Goal: Navigation & Orientation: Go to known website

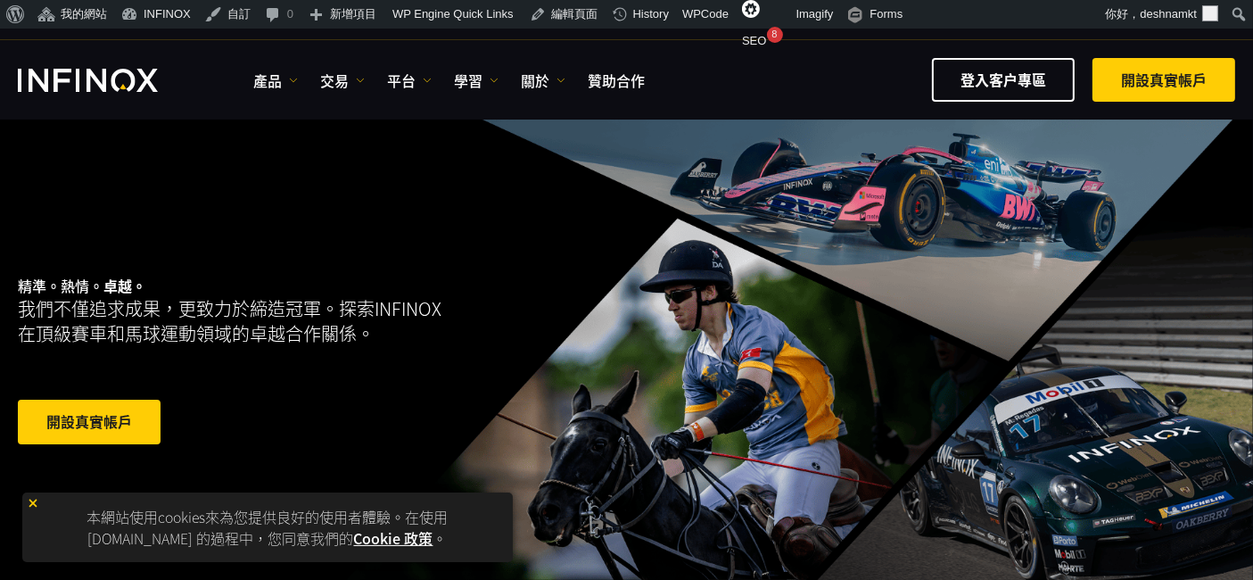
click at [33, 506] on img at bounding box center [33, 503] width 12 height 12
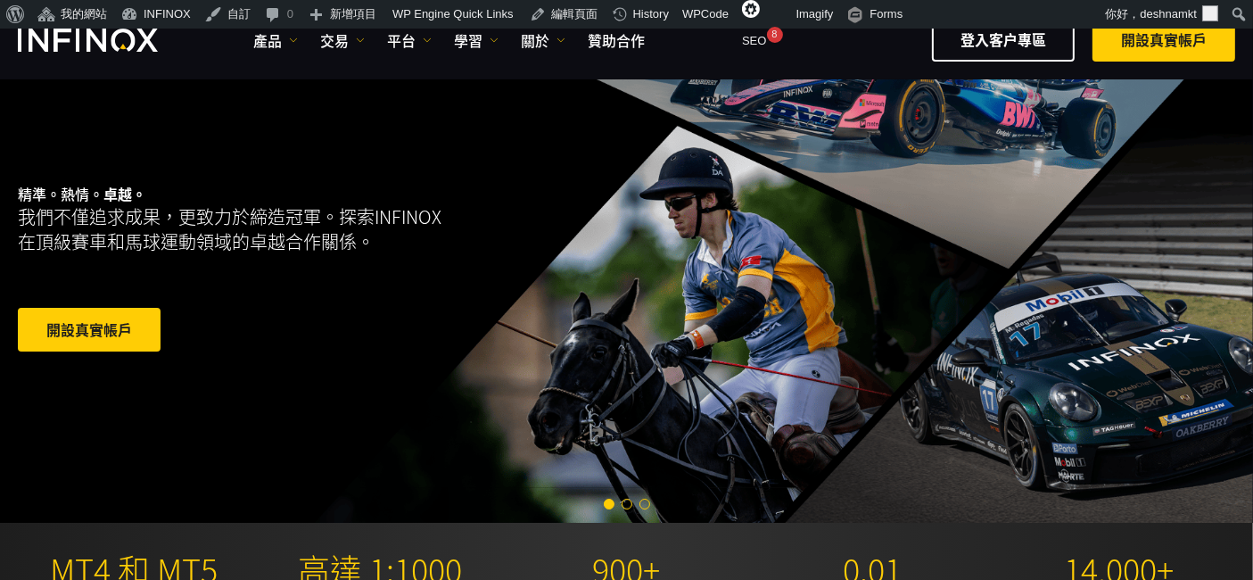
scroll to position [103, 0]
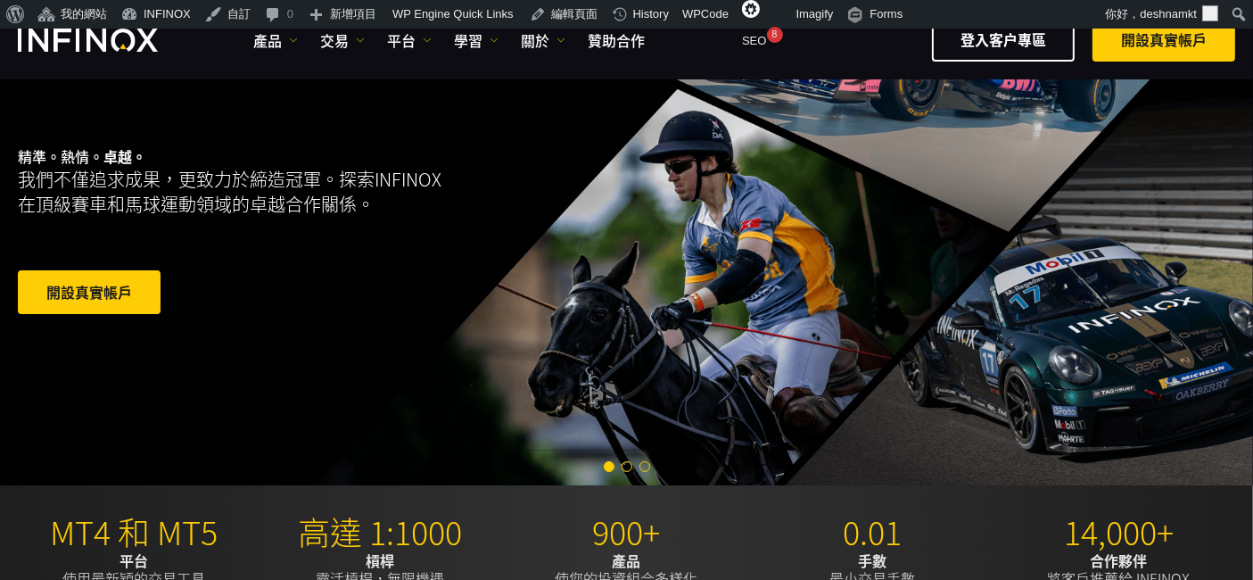
click at [628, 466] on span "Go to slide 2" at bounding box center [627, 466] width 11 height 11
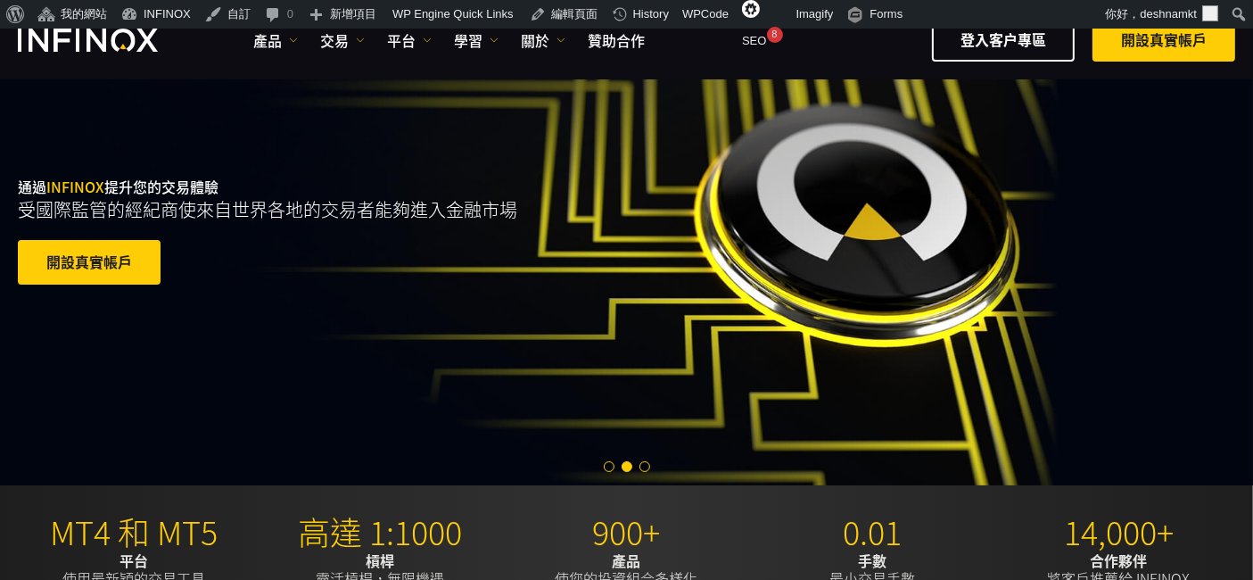
click at [648, 467] on span "Go to slide 3" at bounding box center [644, 466] width 11 height 11
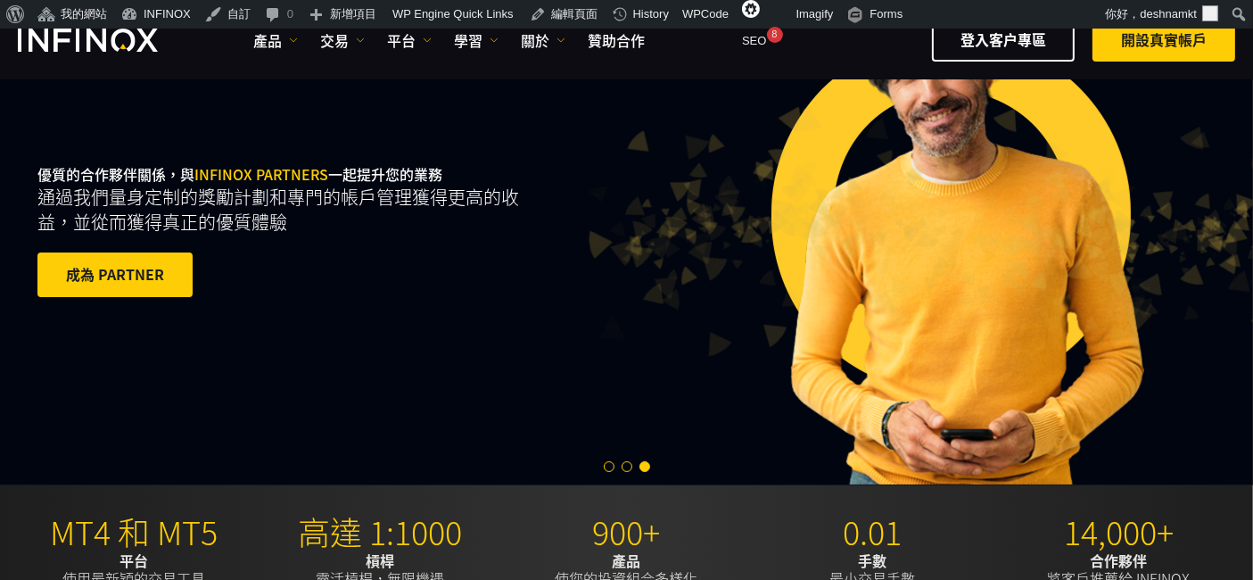
click at [626, 466] on span "Go to slide 2" at bounding box center [627, 466] width 11 height 11
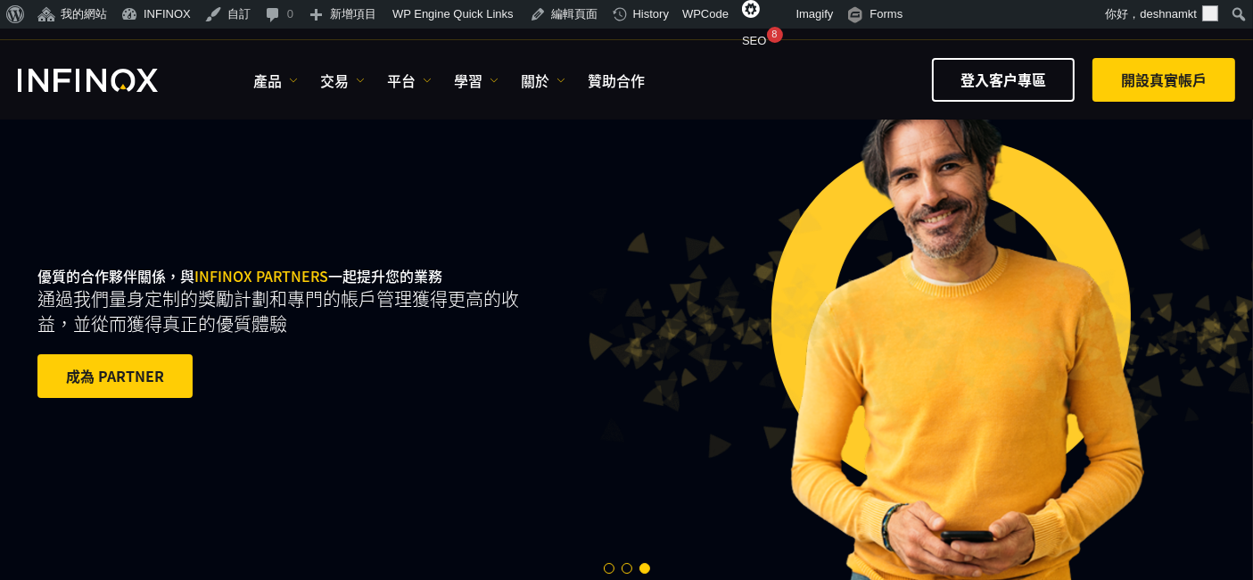
scroll to position [226, 0]
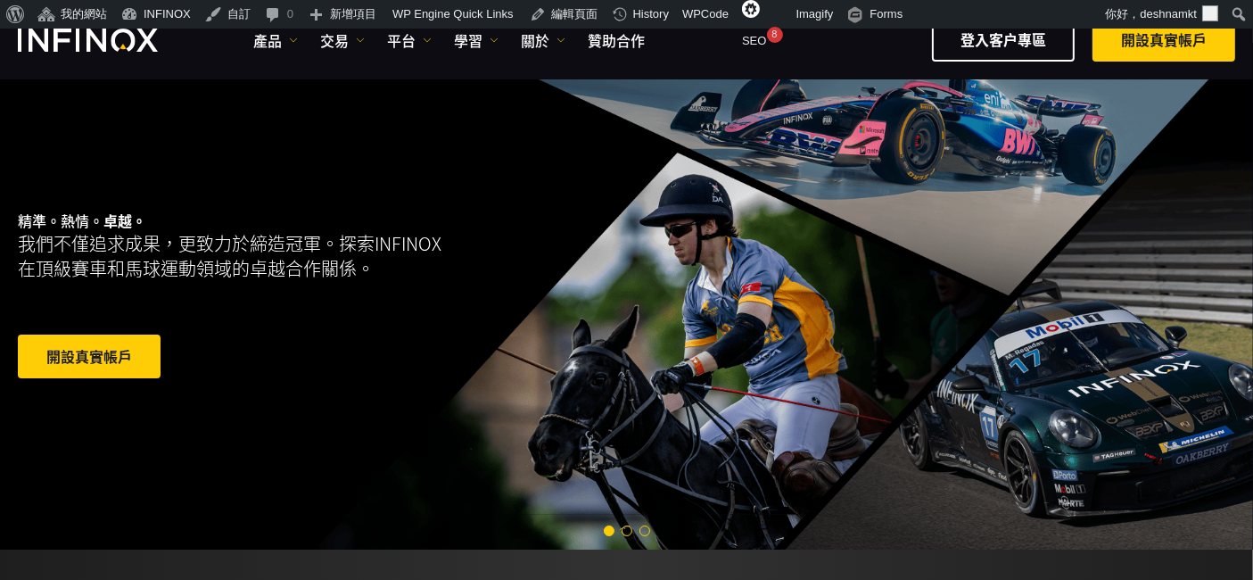
scroll to position [86, 0]
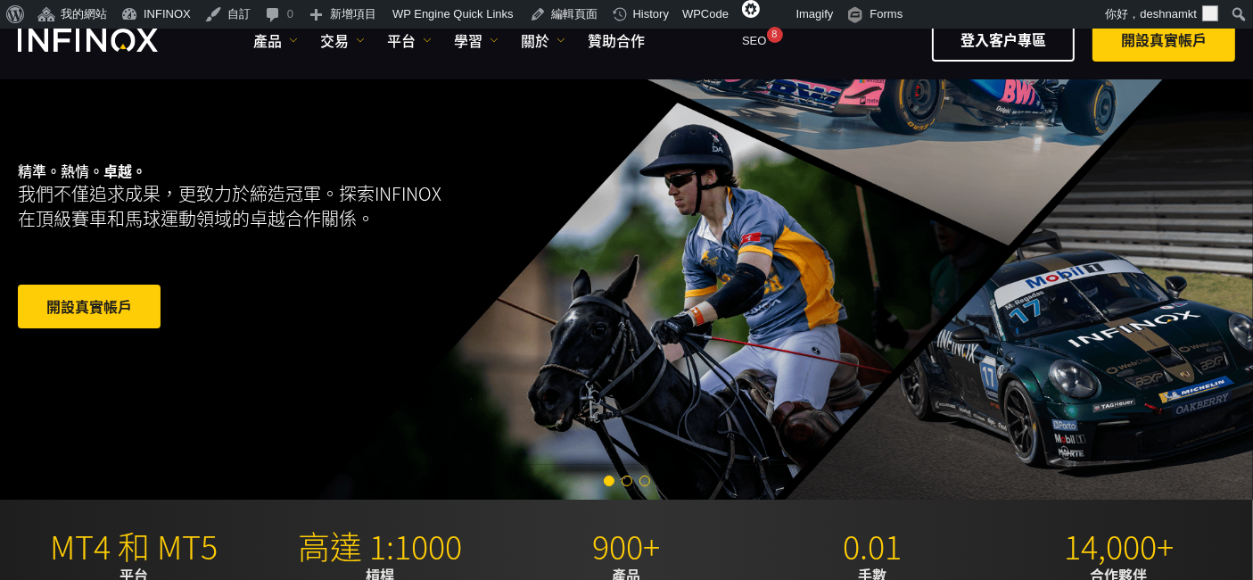
click at [624, 478] on span "Go to slide 2" at bounding box center [627, 480] width 11 height 11
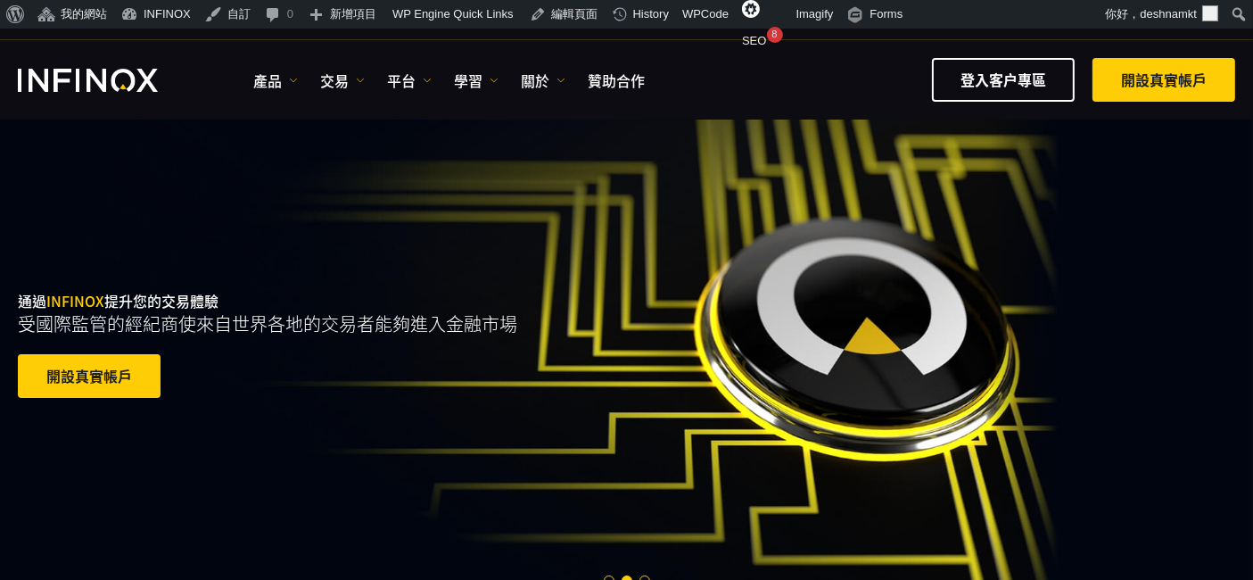
scroll to position [90, 0]
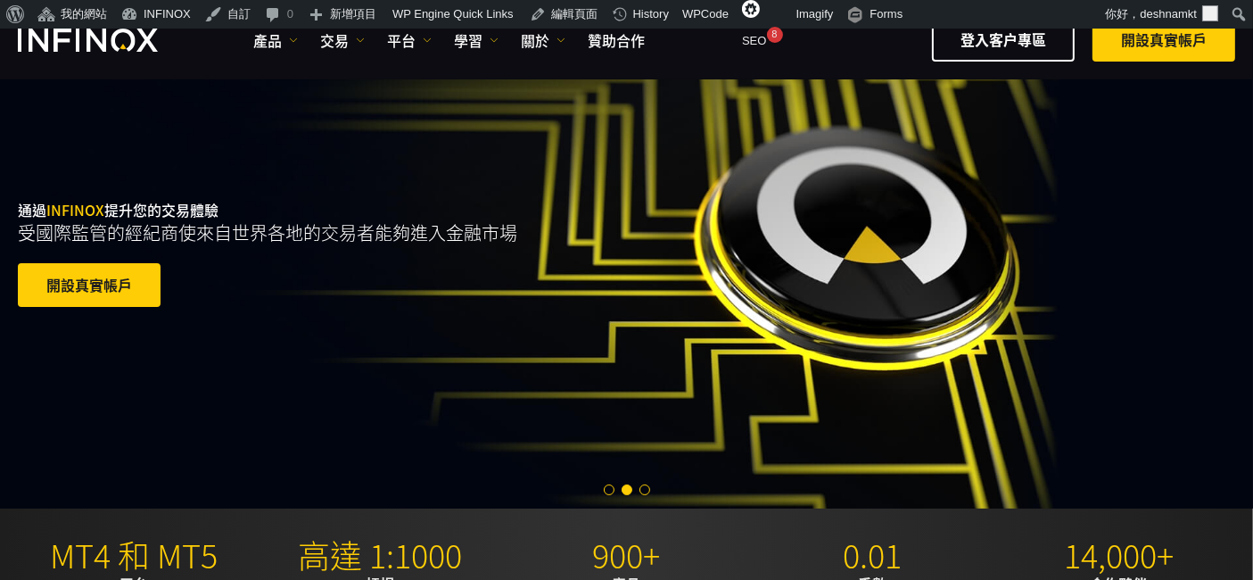
click at [608, 490] on span "Go to slide 1" at bounding box center [609, 489] width 11 height 11
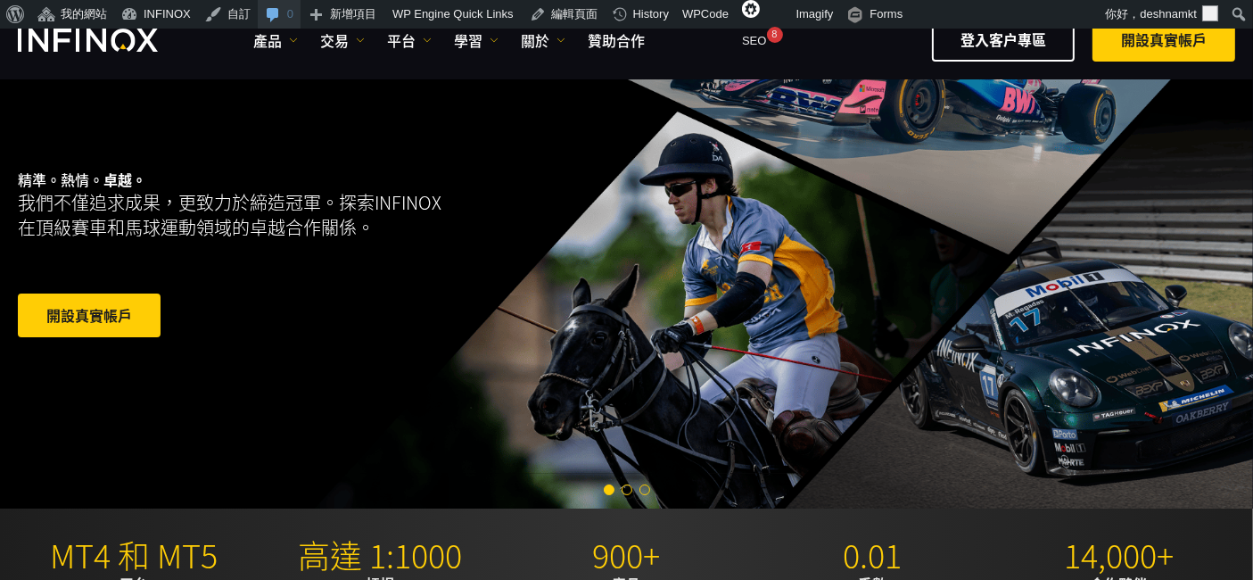
scroll to position [0, 0]
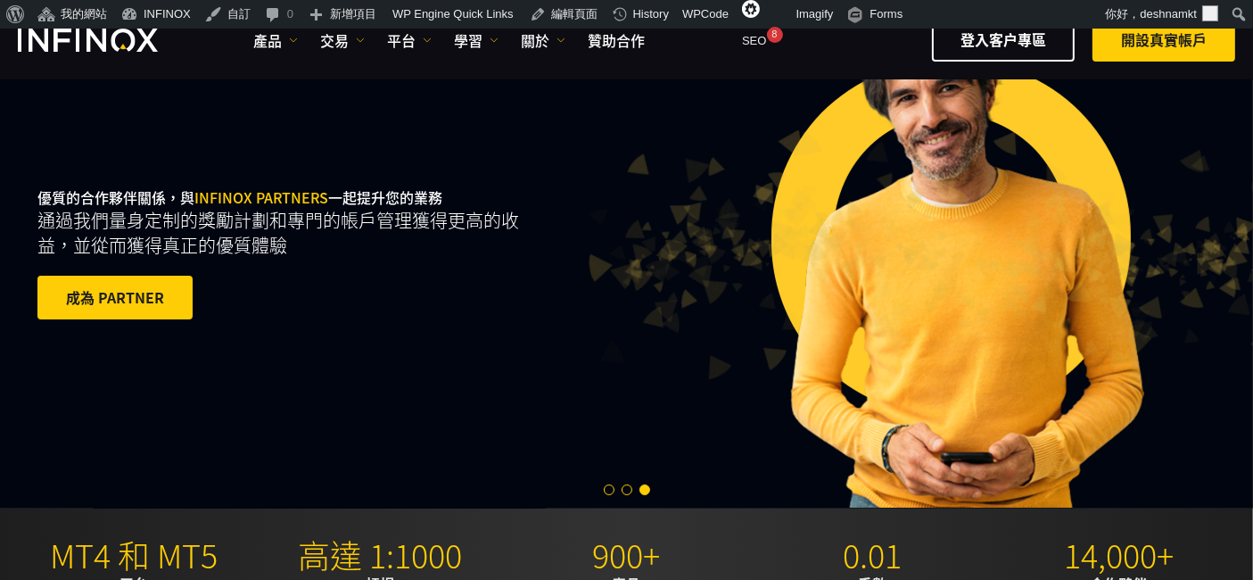
click at [627, 490] on span "Go to slide 2" at bounding box center [627, 489] width 11 height 11
